Goal: Information Seeking & Learning: Learn about a topic

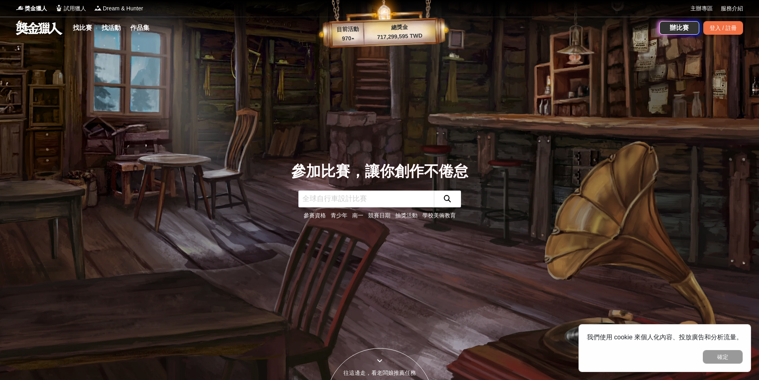
click at [312, 216] on link "參賽資格" at bounding box center [315, 215] width 22 height 6
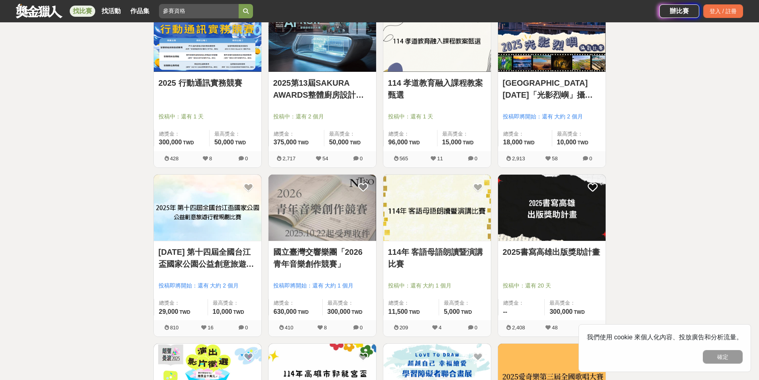
scroll to position [677, 0]
click at [424, 257] on link "114年 客語母語朗讀暨演講比賽" at bounding box center [437, 258] width 98 height 24
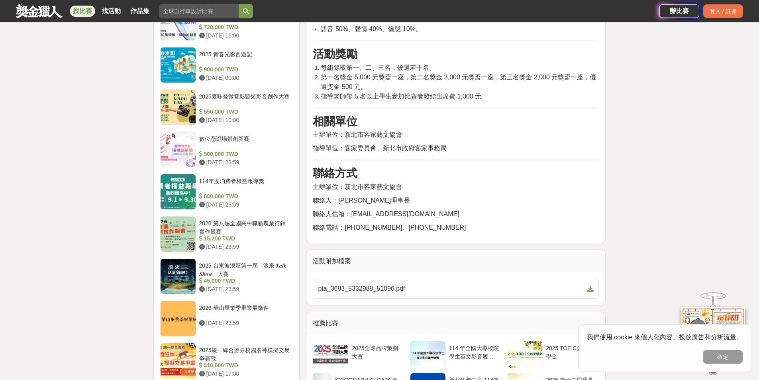
scroll to position [837, 0]
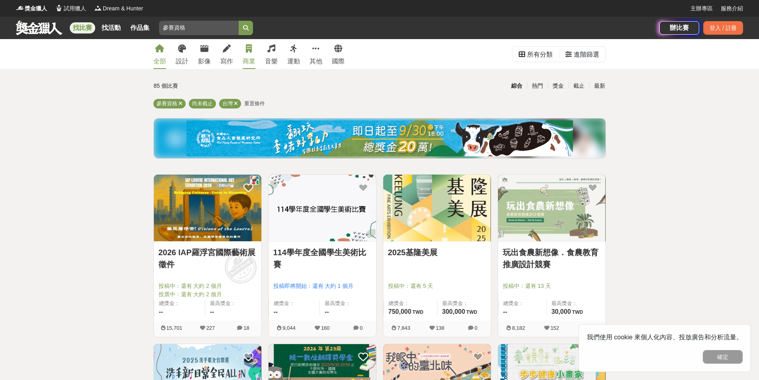
click at [253, 59] on div "商業" at bounding box center [249, 62] width 13 height 10
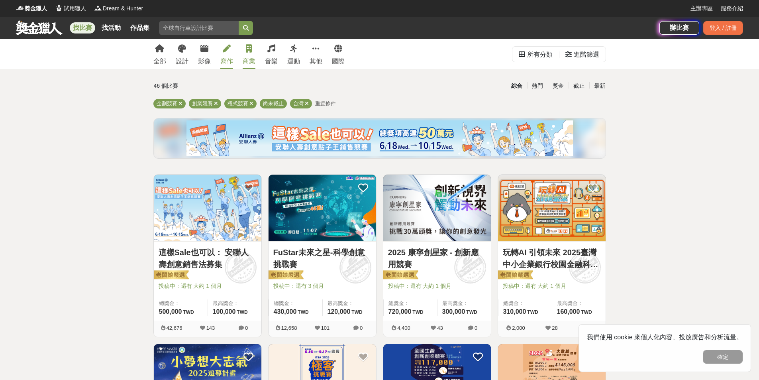
click at [227, 55] on link "寫作" at bounding box center [226, 54] width 13 height 30
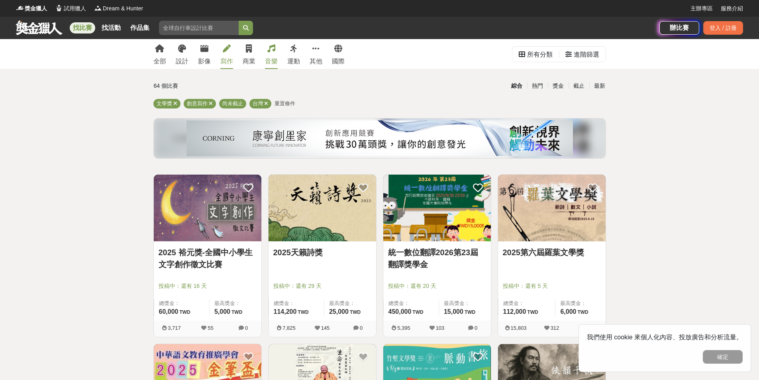
click at [269, 54] on link "音樂" at bounding box center [271, 54] width 13 height 30
